Goal: Information Seeking & Learning: Learn about a topic

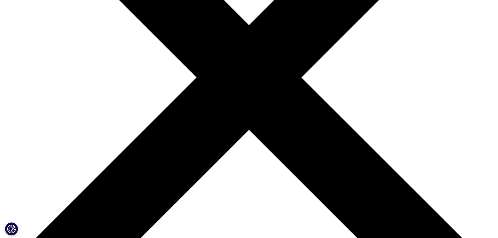
scroll to position [235, 0]
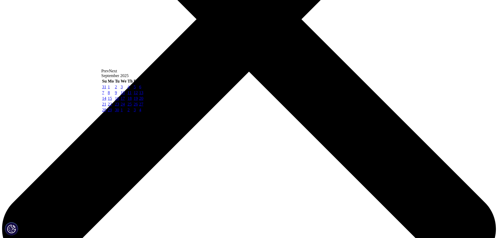
click at [143, 95] on link "13" at bounding box center [141, 92] width 4 height 4
type input "09/13/2025"
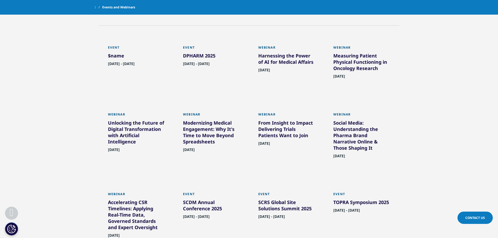
scroll to position [261, 0]
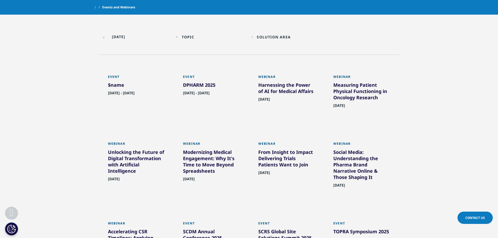
drag, startPoint x: 218, startPoint y: 155, endPoint x: 236, endPoint y: 158, distance: 18.3
click at [236, 158] on div "Modernizing Medical Engagement: Why It's Time to Move Beyond Spreadsheets" at bounding box center [211, 162] width 57 height 27
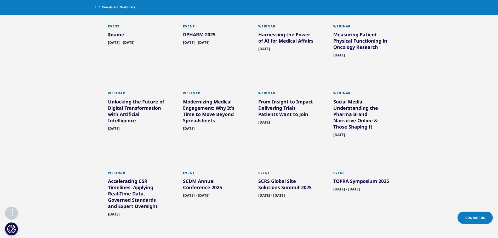
scroll to position [314, 0]
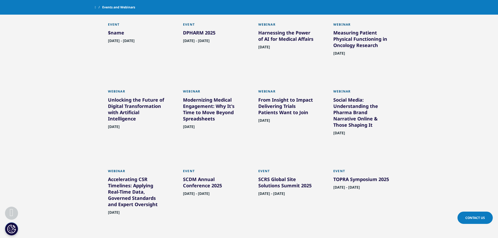
click at [25, 130] on section "09/13/2025 Topic Loading Clear Or/And Operator Toggle AI & Machine Learning 1 T…" at bounding box center [249, 118] width 498 height 293
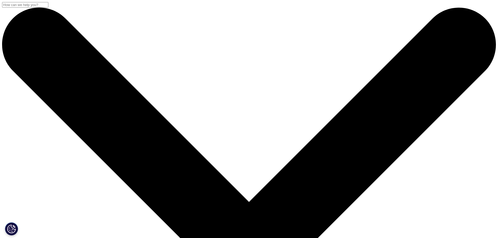
scroll to position [45, 308]
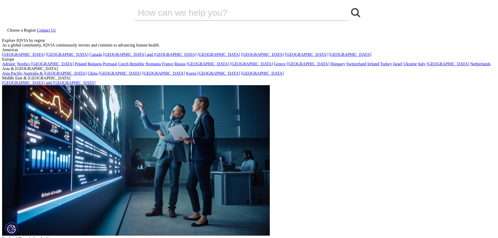
drag, startPoint x: 91, startPoint y: 71, endPoint x: 220, endPoint y: 85, distance: 129.6
copy div "Harnessing the Power of AI for Medical Affairs"
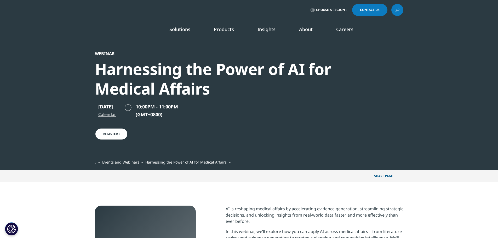
click at [43, 111] on section "Webinar Harnessing the Power of AI for Medical Affairs September 16, 2025 Calen…" at bounding box center [249, 85] width 498 height 170
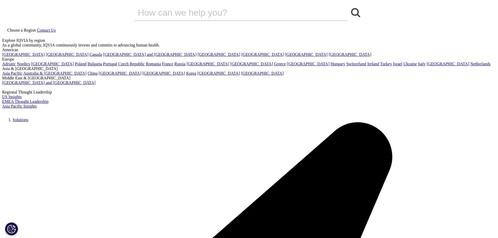
scroll to position [505, 308]
drag, startPoint x: 90, startPoint y: 71, endPoint x: 391, endPoint y: 97, distance: 302.6
copy div "Measuring Patient Physical Functioning in Oncology Research"
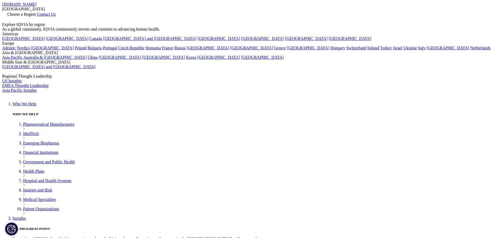
scroll to position [151, 308]
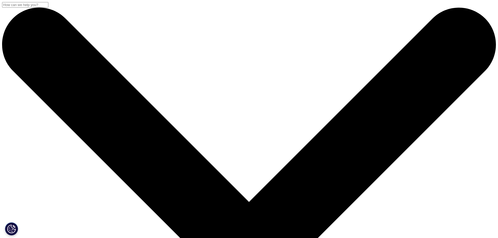
drag, startPoint x: 102, startPoint y: 69, endPoint x: 246, endPoint y: 118, distance: 151.7
drag, startPoint x: 92, startPoint y: 68, endPoint x: 206, endPoint y: 114, distance: 122.7
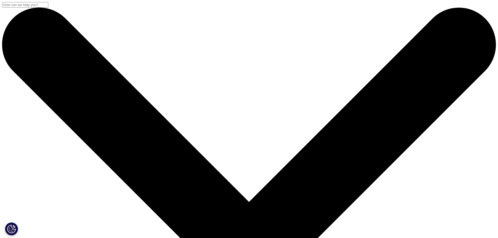
copy div "Unlocking the Future of Digital Transformation with Artificial Intelligence"
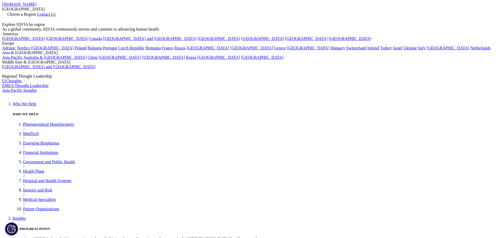
scroll to position [151, 308]
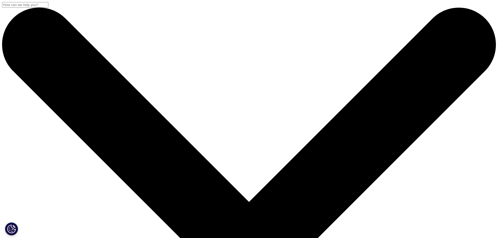
drag, startPoint x: 97, startPoint y: 67, endPoint x: 238, endPoint y: 104, distance: 146.0
copy div "Modernizing Medical Engagement: Why It's Time to Move Beyond Spreadsheets"
drag, startPoint x: 19, startPoint y: 88, endPoint x: 23, endPoint y: 88, distance: 3.7
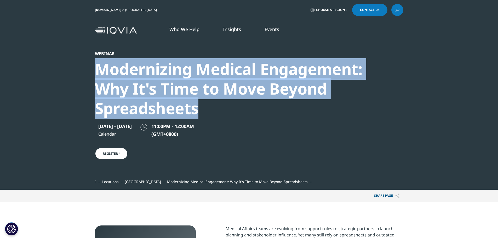
click at [19, 88] on section "Webinar Modernizing Medical Engagement: Why It's Time to Move Beyond Spreadshee…" at bounding box center [249, 95] width 498 height 190
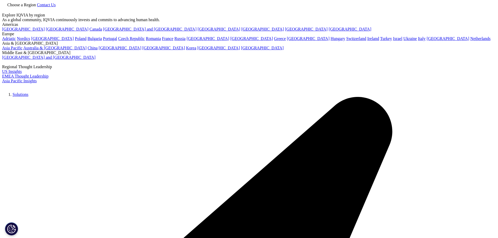
scroll to position [411, 308]
drag, startPoint x: 96, startPoint y: 71, endPoint x: 324, endPoint y: 99, distance: 229.7
copy div "From Insight to Impact Delivering Trials Patients Want to Join [DATE] - [DATE] …"
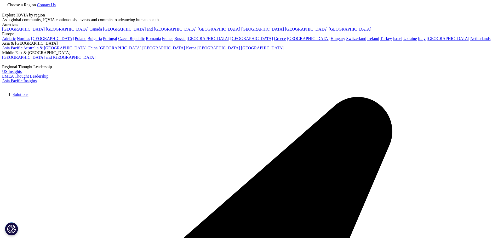
drag, startPoint x: 90, startPoint y: 66, endPoint x: 311, endPoint y: 86, distance: 222.5
copy div "From Insight to Impact Delivering Trials Patients Want to Join"
